Goal: Check status

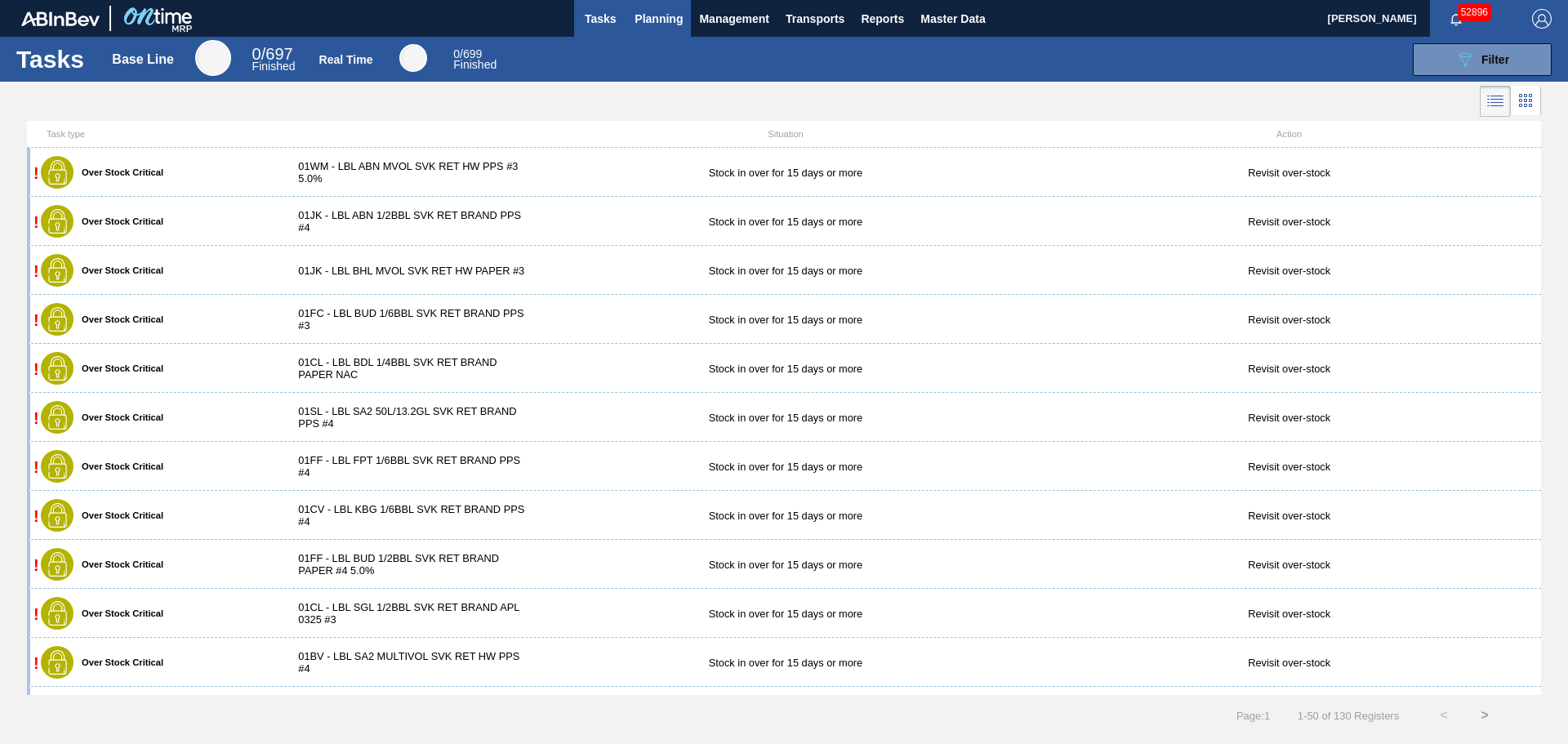
click at [659, 13] on span "Planning" at bounding box center [659, 18] width 48 height 20
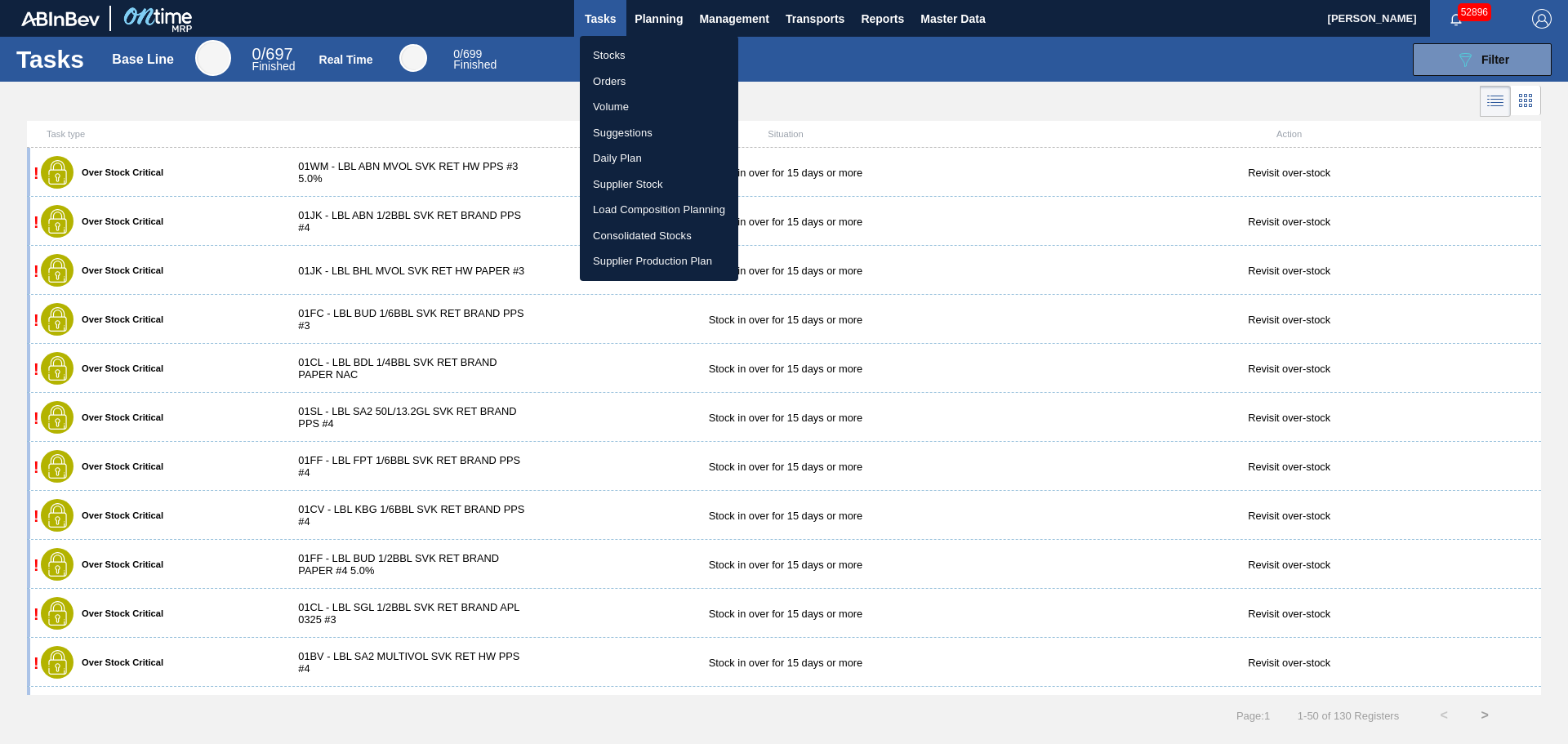
click at [604, 57] on li "Stocks" at bounding box center [659, 55] width 158 height 26
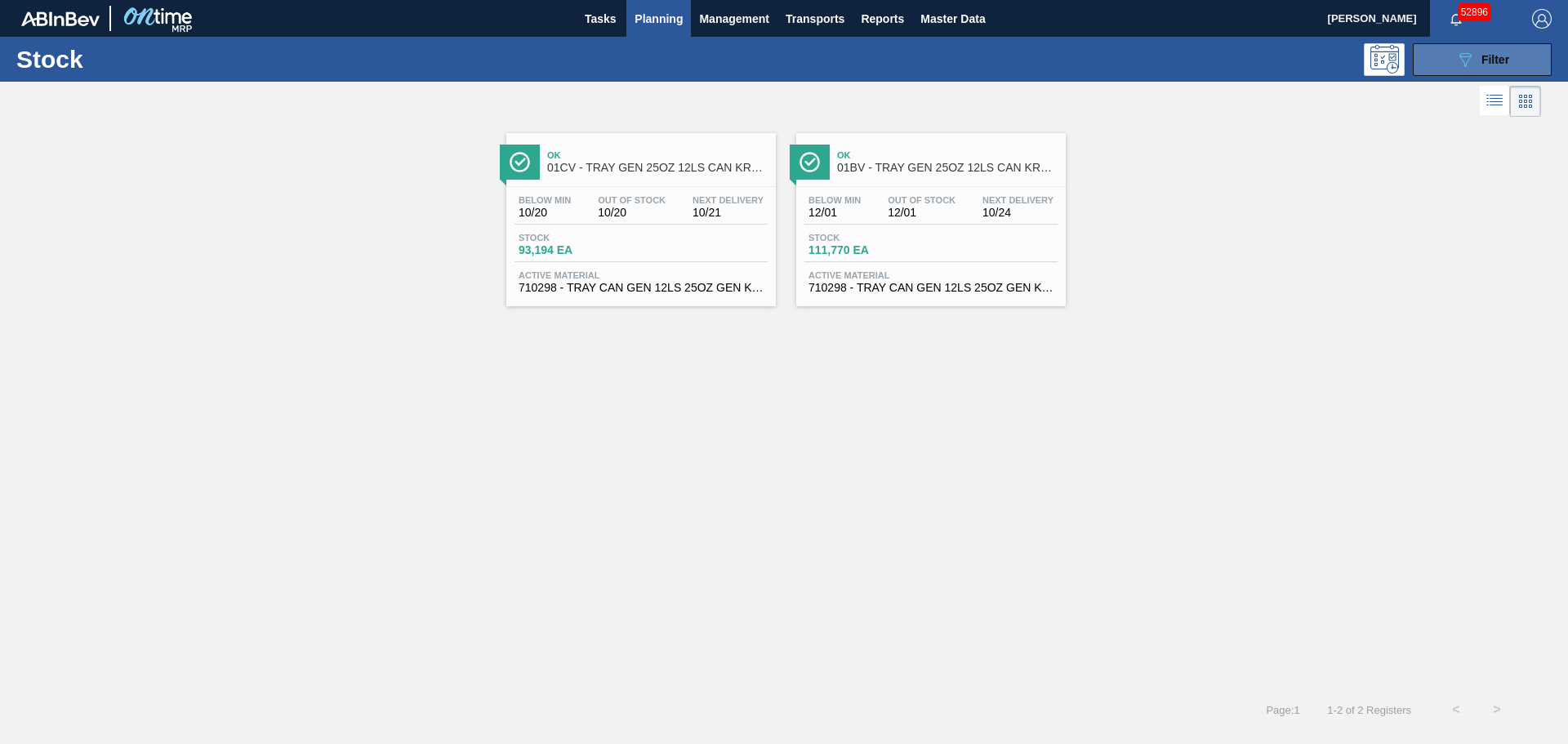
click at [1475, 67] on div "089F7B8B-B2A5-4AFE-B5C0-19BA573D28AC Filter" at bounding box center [1482, 59] width 54 height 20
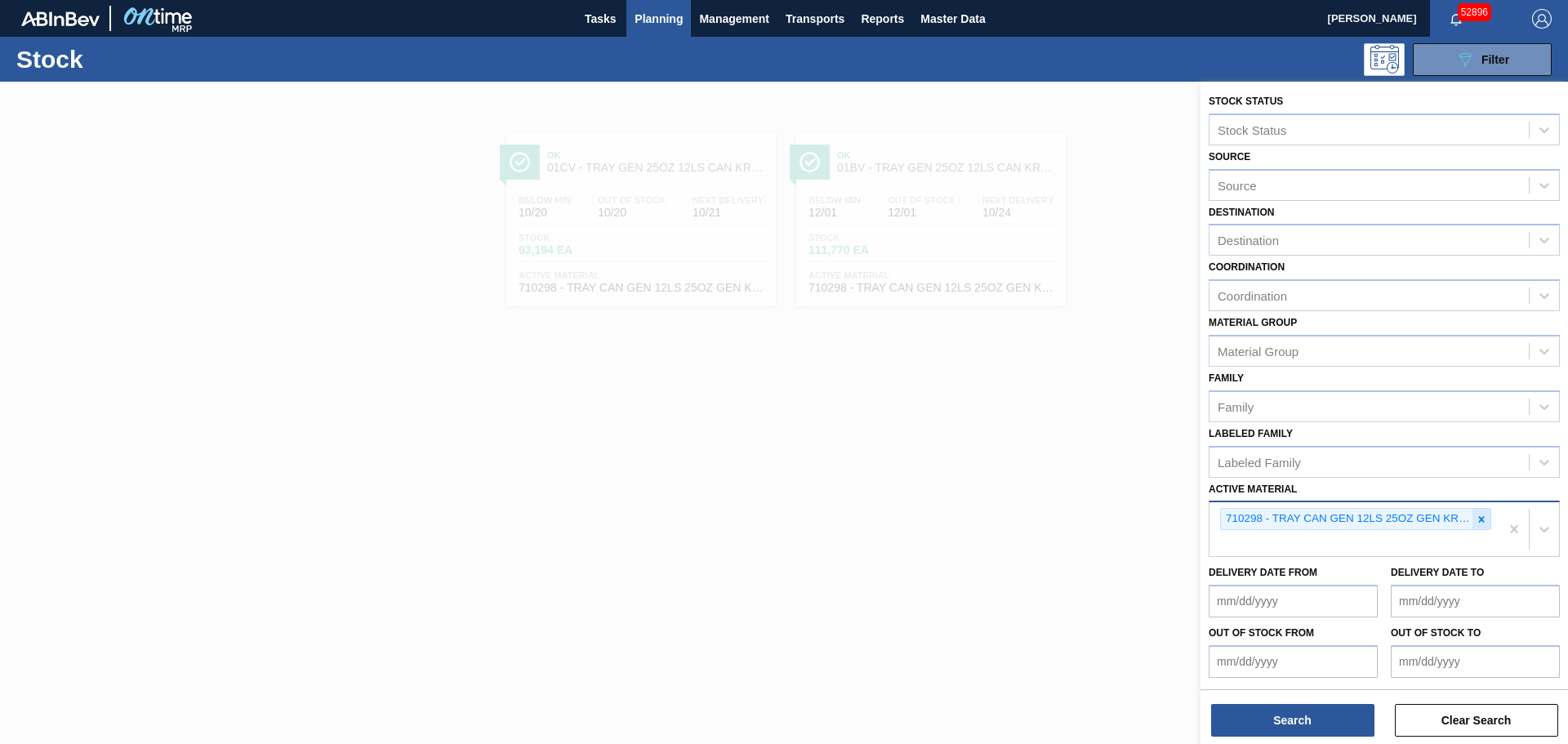
click at [1483, 514] on icon at bounding box center [1481, 518] width 11 height 11
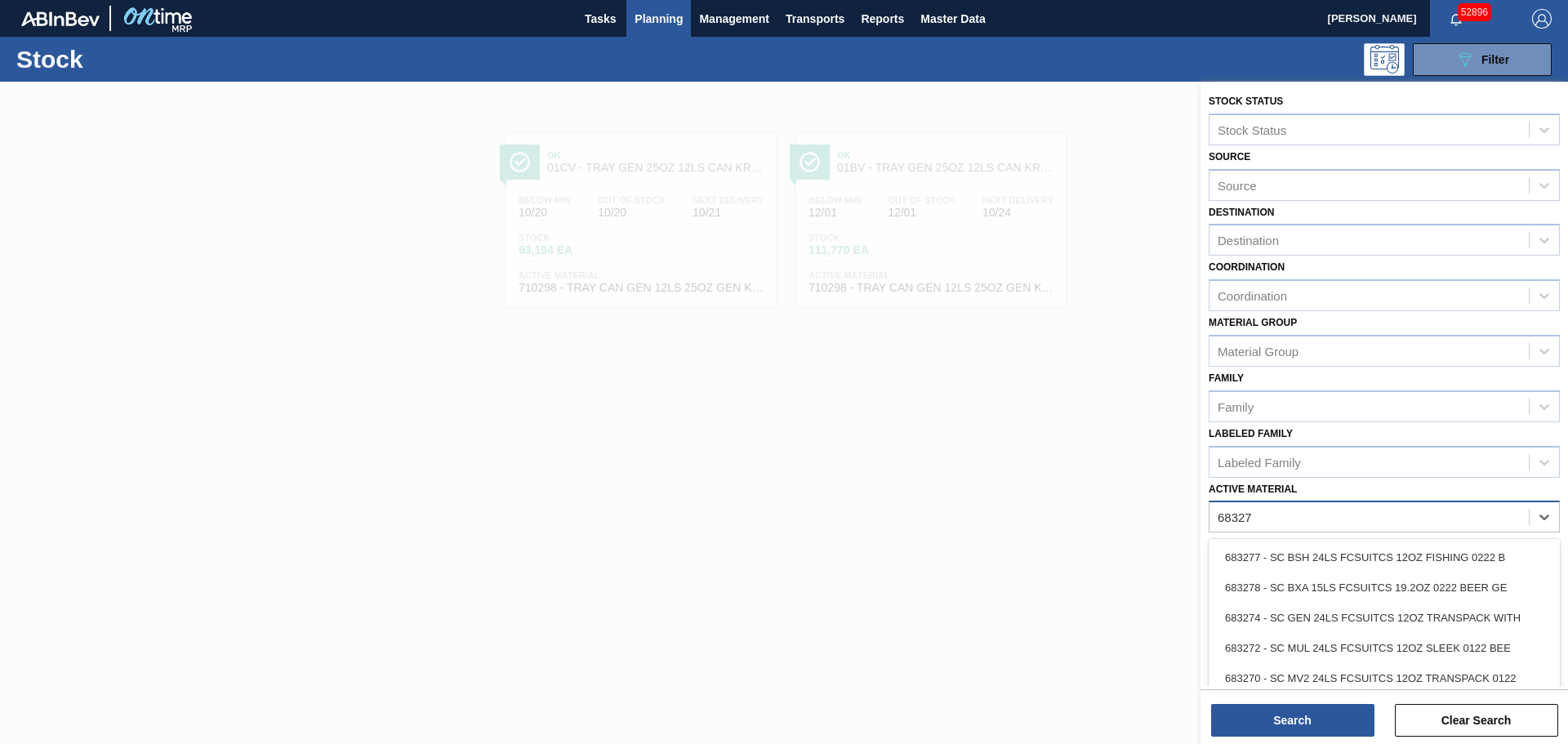
type Material "683274"
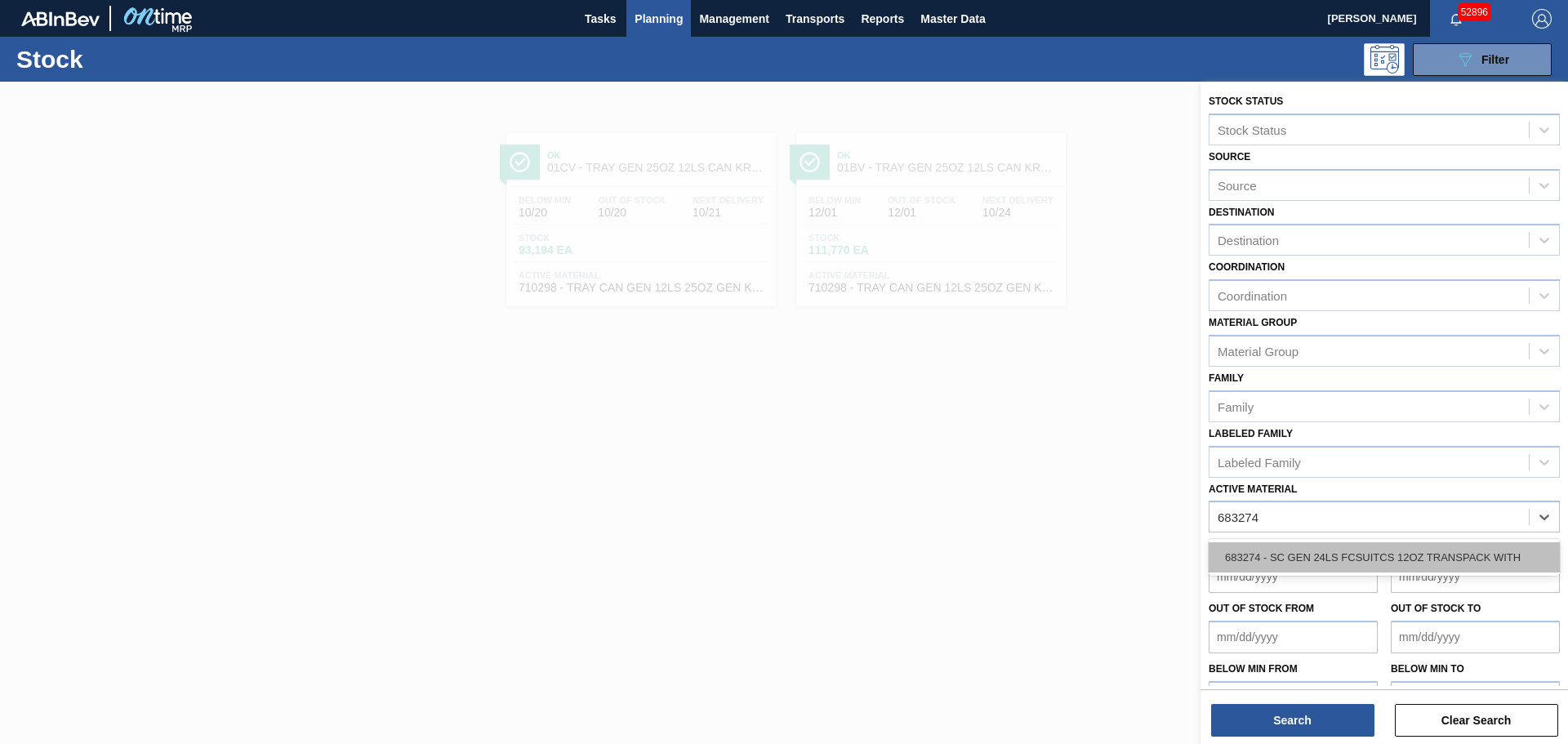
click at [1446, 549] on div "683274 - SC GEN 24LS FCSUITCS 12OZ TRANSPACK WITH" at bounding box center [1385, 557] width 351 height 30
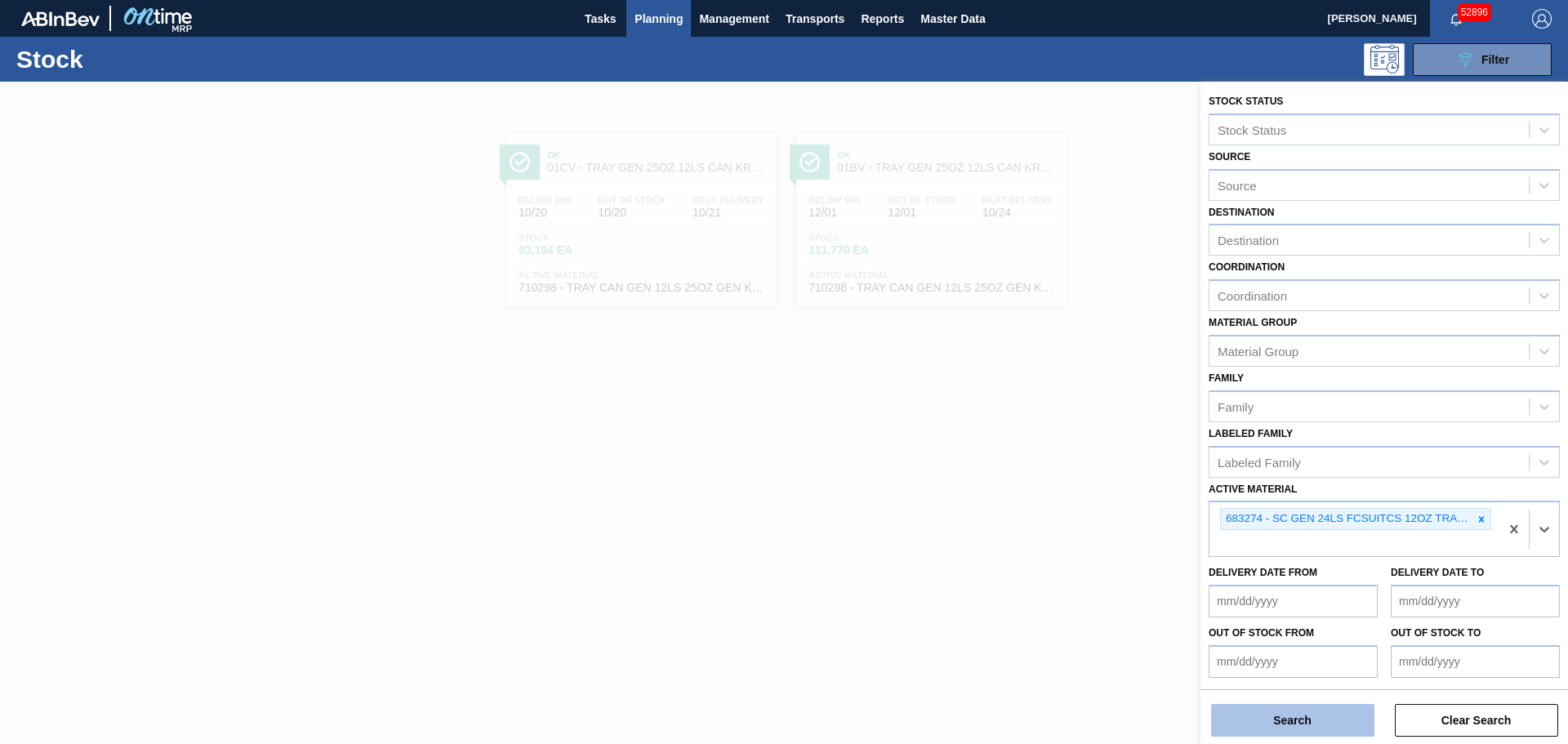
click at [1280, 722] on button "Search" at bounding box center [1292, 720] width 164 height 33
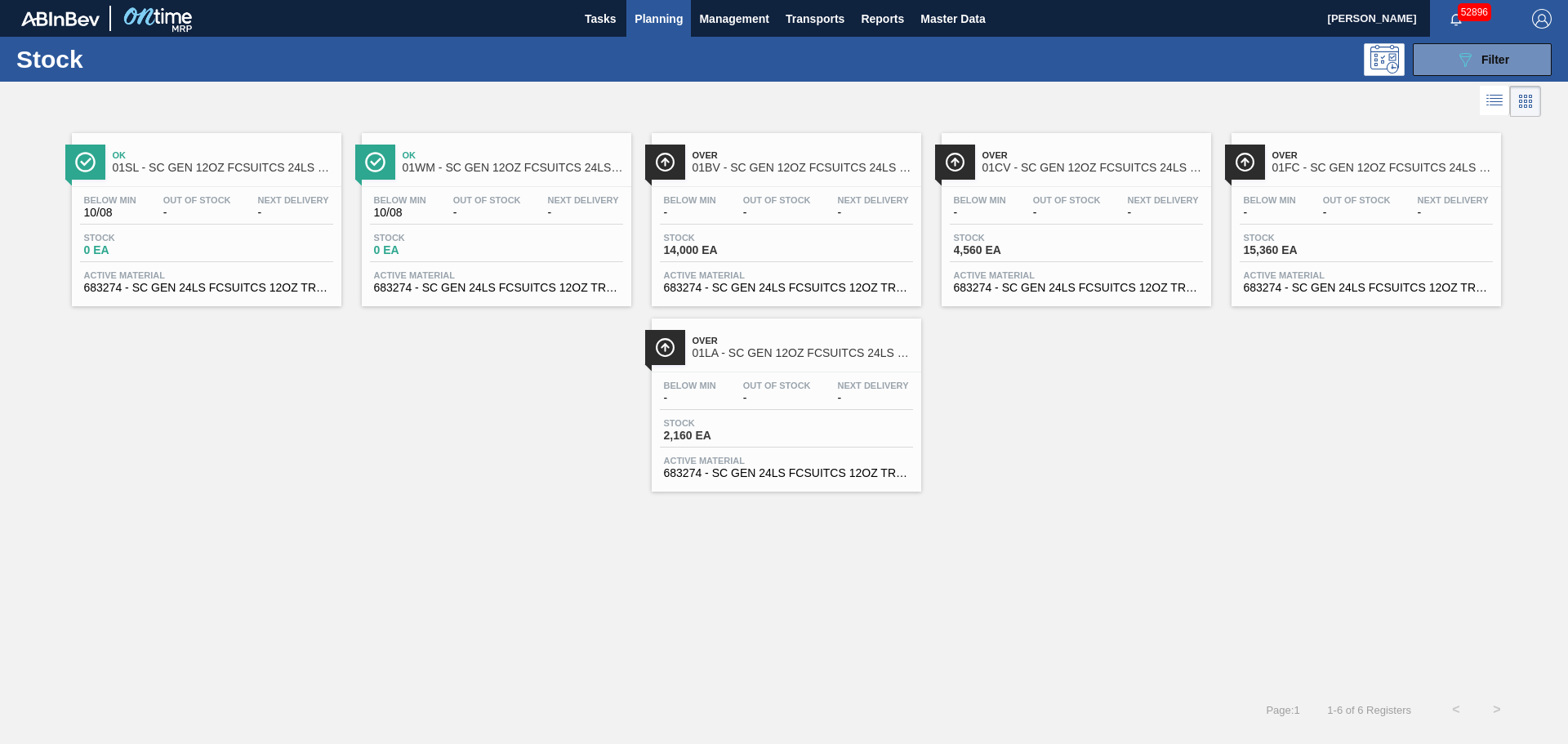
click at [1414, 212] on div "Next Delivery -" at bounding box center [1453, 208] width 79 height 24
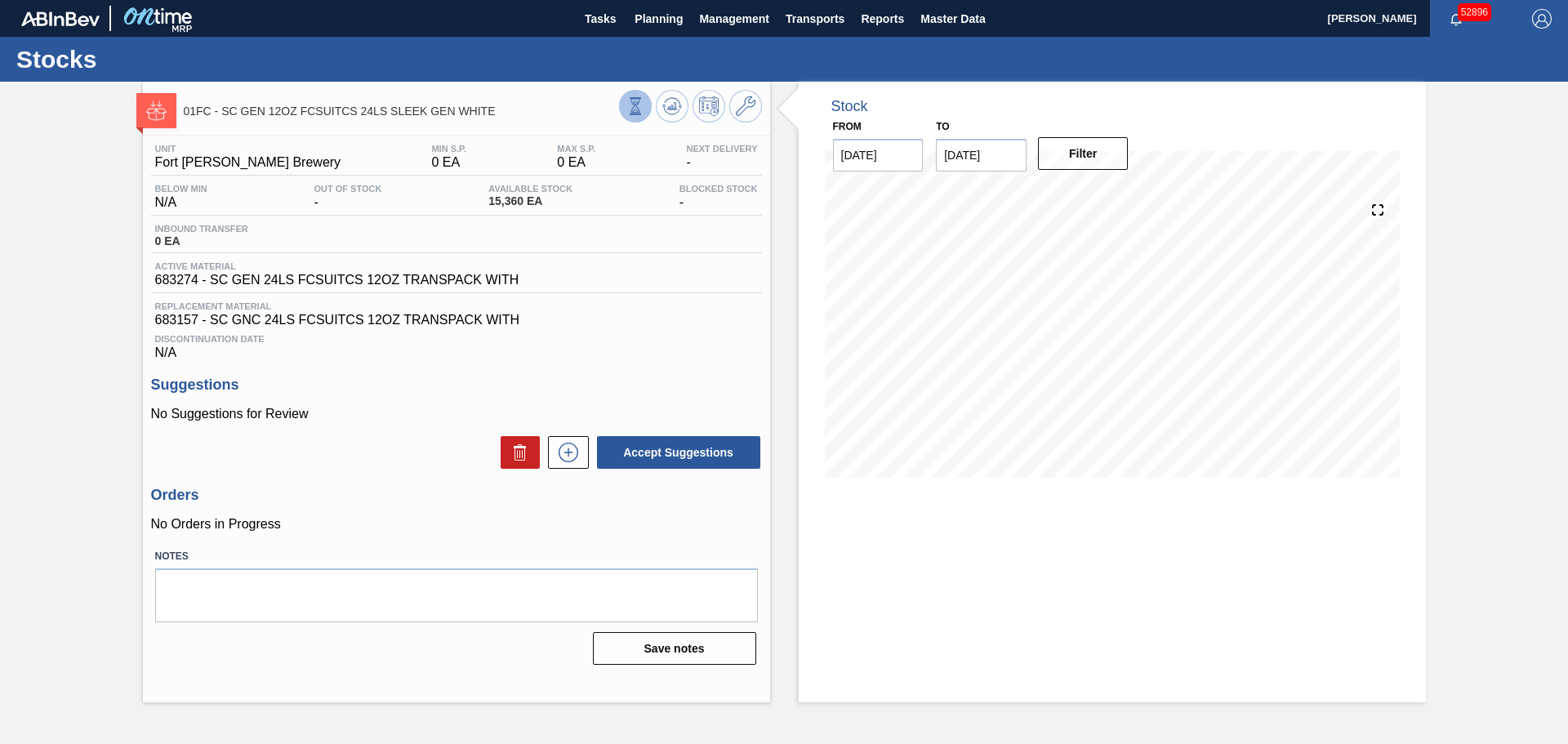
click at [643, 105] on icon at bounding box center [635, 106] width 18 height 18
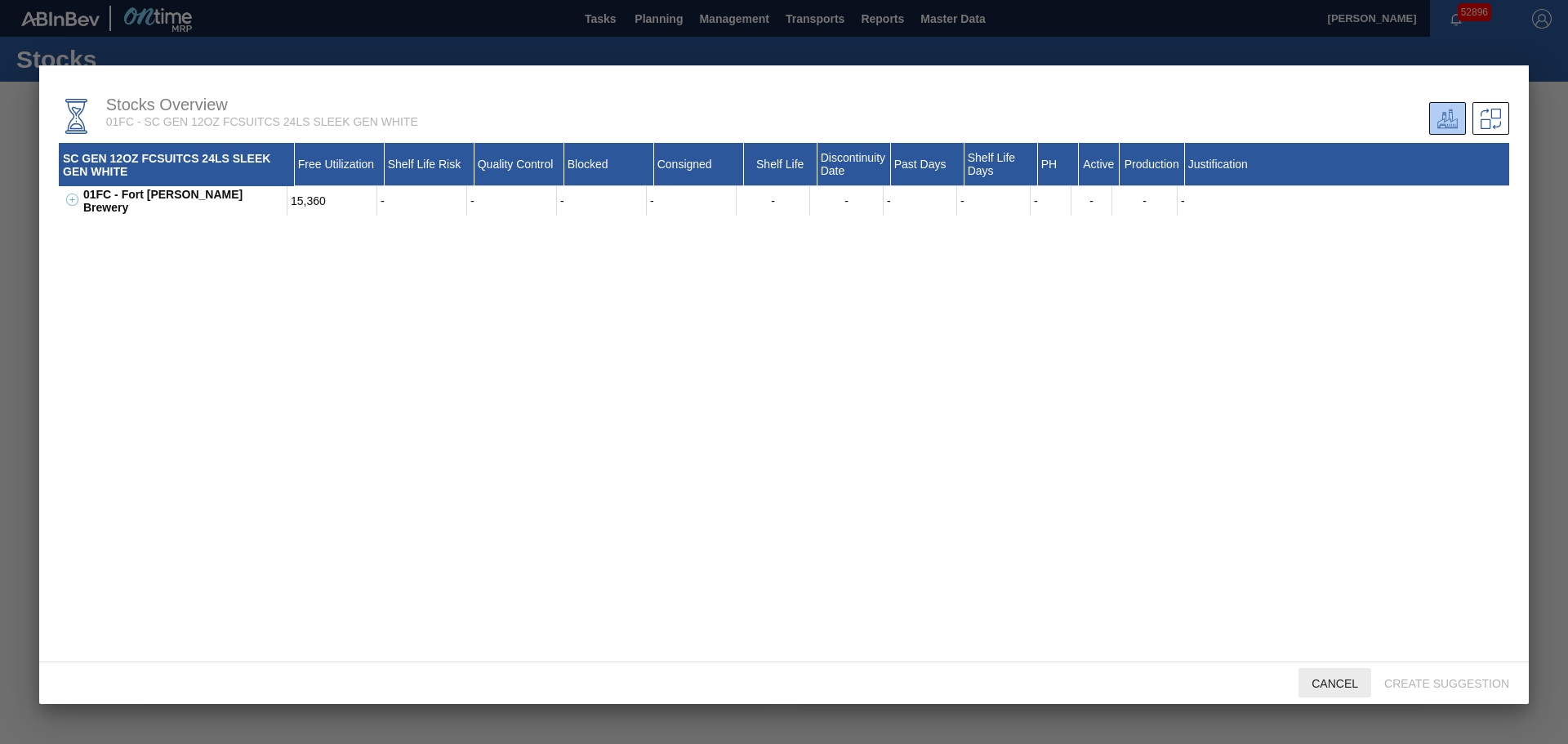
click at [1326, 684] on span "Cancel" at bounding box center [1335, 683] width 72 height 13
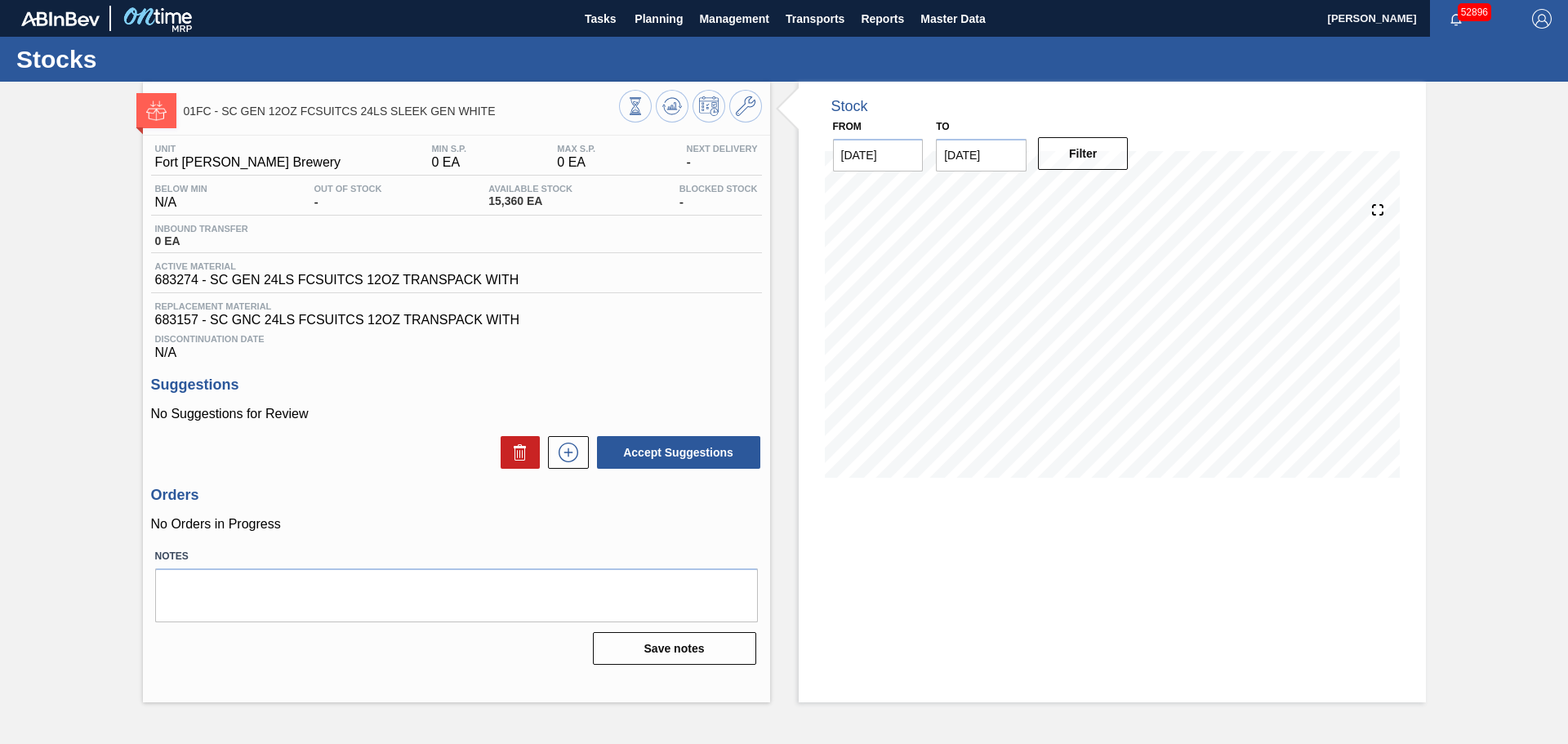
click at [635, 388] on h3 "Suggestions" at bounding box center [456, 385] width 610 height 17
